Goal: Answer question/provide support

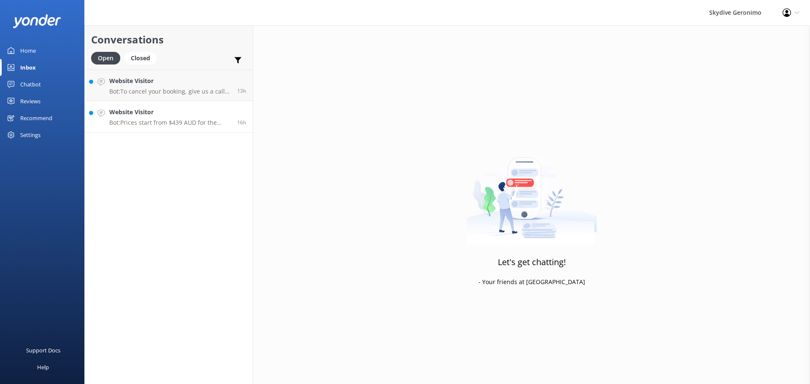
click at [187, 124] on p "Bot: Prices start from $439 AUD for the 10,000ft Rottnest Island Tandem Skydive…" at bounding box center [170, 123] width 122 height 8
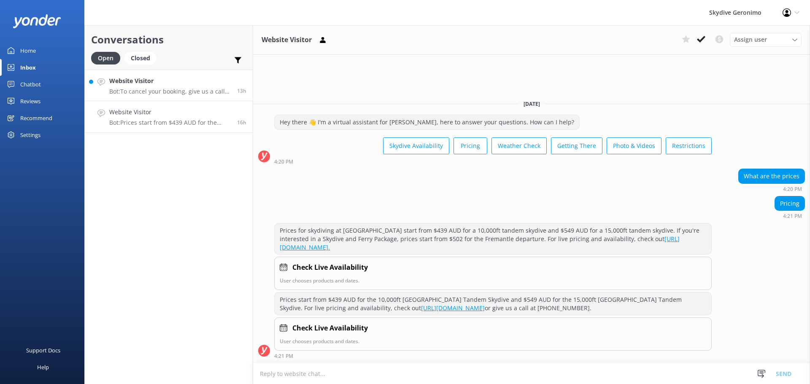
click at [138, 85] on h4 "Website Visitor" at bounding box center [170, 80] width 122 height 9
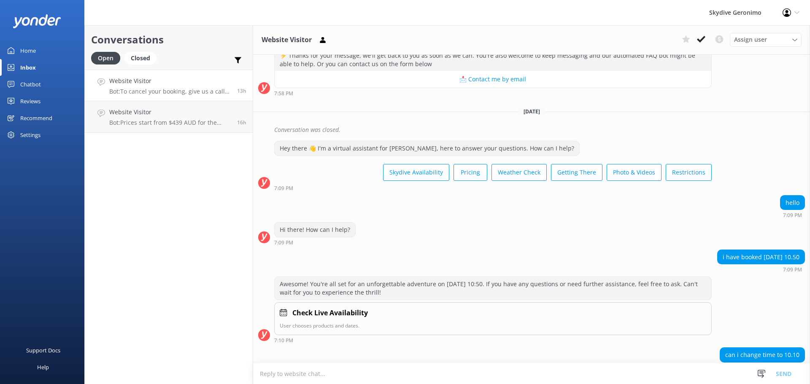
scroll to position [578, 0]
